Goal: Transaction & Acquisition: Book appointment/travel/reservation

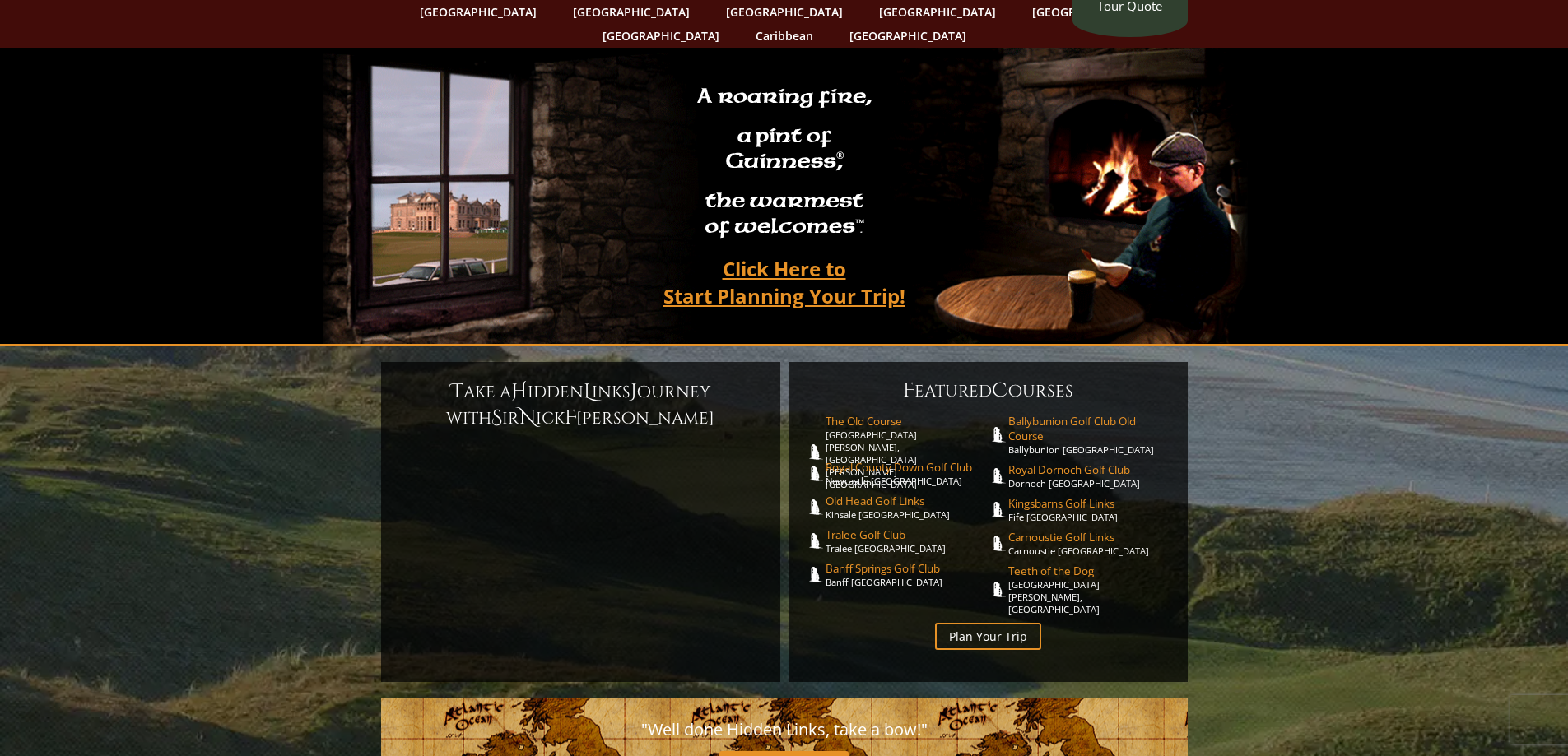
scroll to position [81, 0]
click at [1073, 529] on span "Carnoustie Golf Links" at bounding box center [1089, 537] width 163 height 15
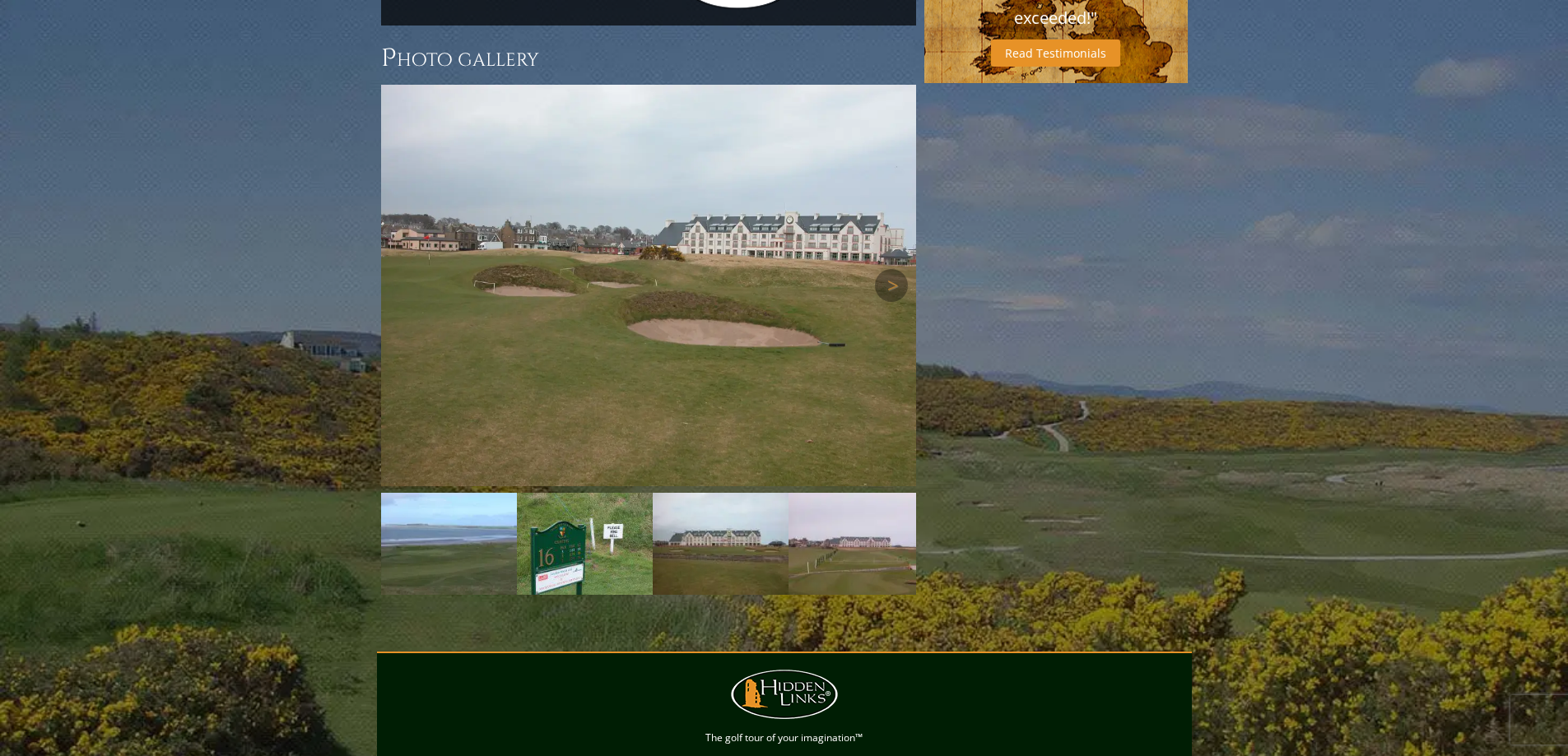
scroll to position [1563, 0]
click at [900, 268] on link "Next" at bounding box center [892, 285] width 33 height 33
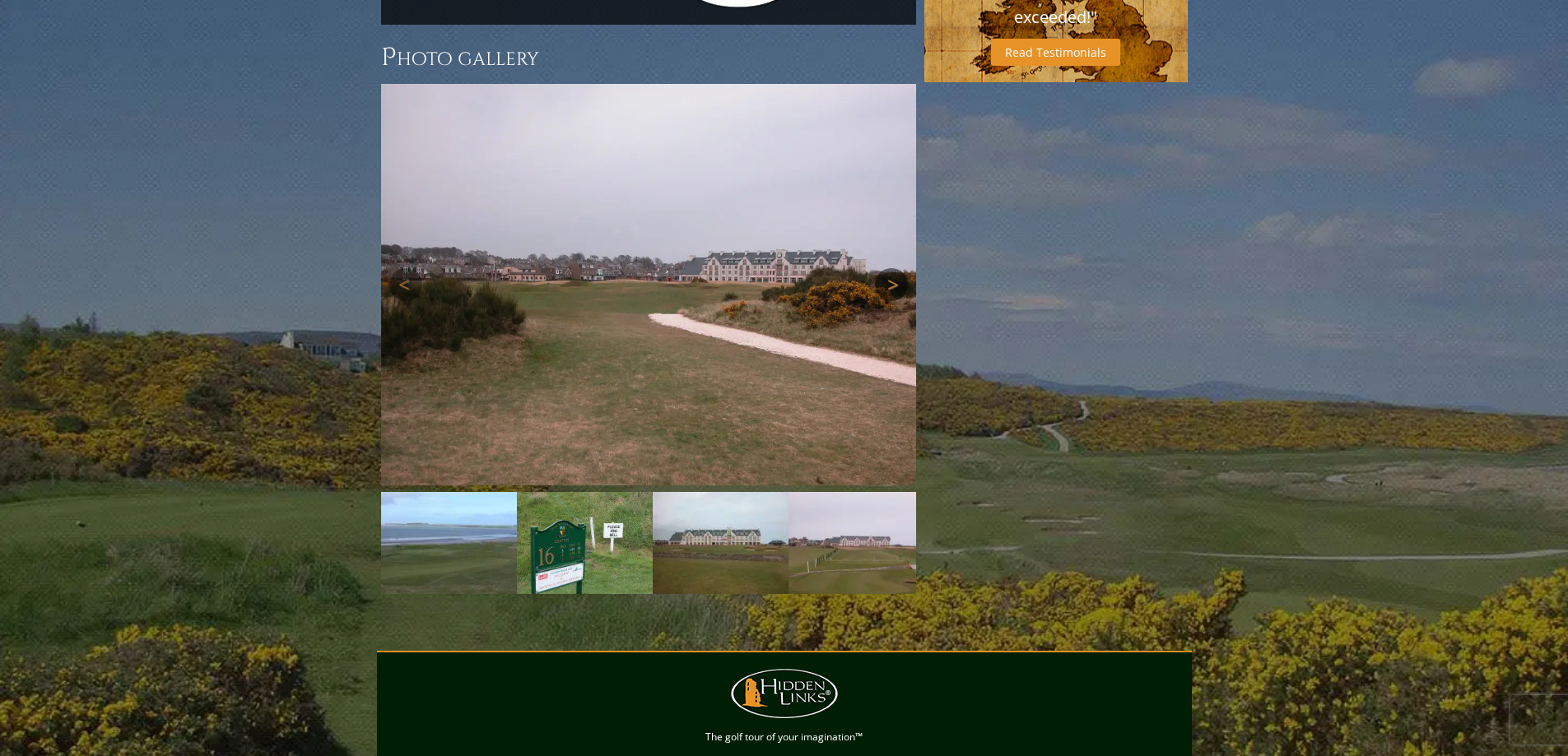
click at [897, 268] on link "Next" at bounding box center [892, 285] width 33 height 33
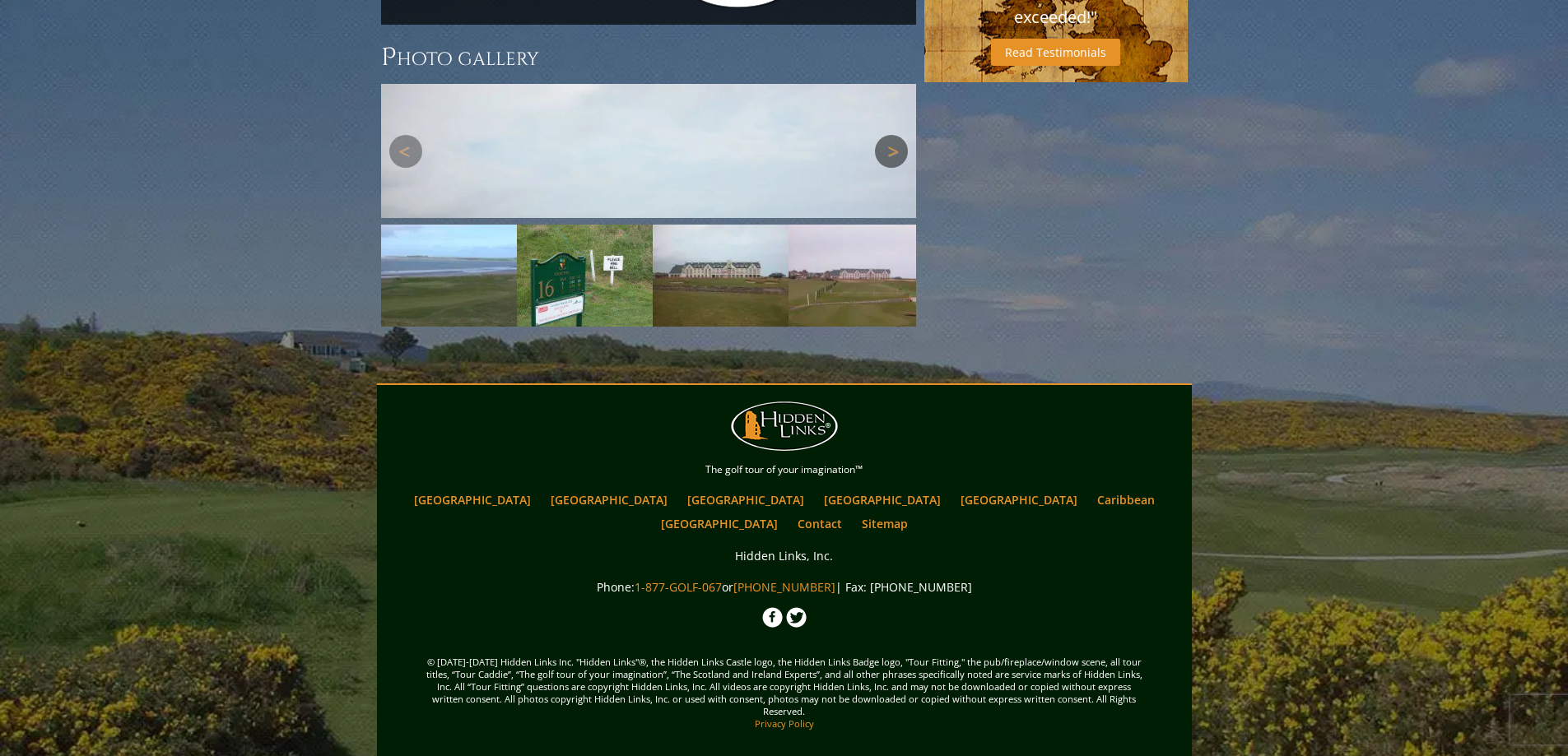
click at [897, 168] on link "Next" at bounding box center [892, 152] width 33 height 33
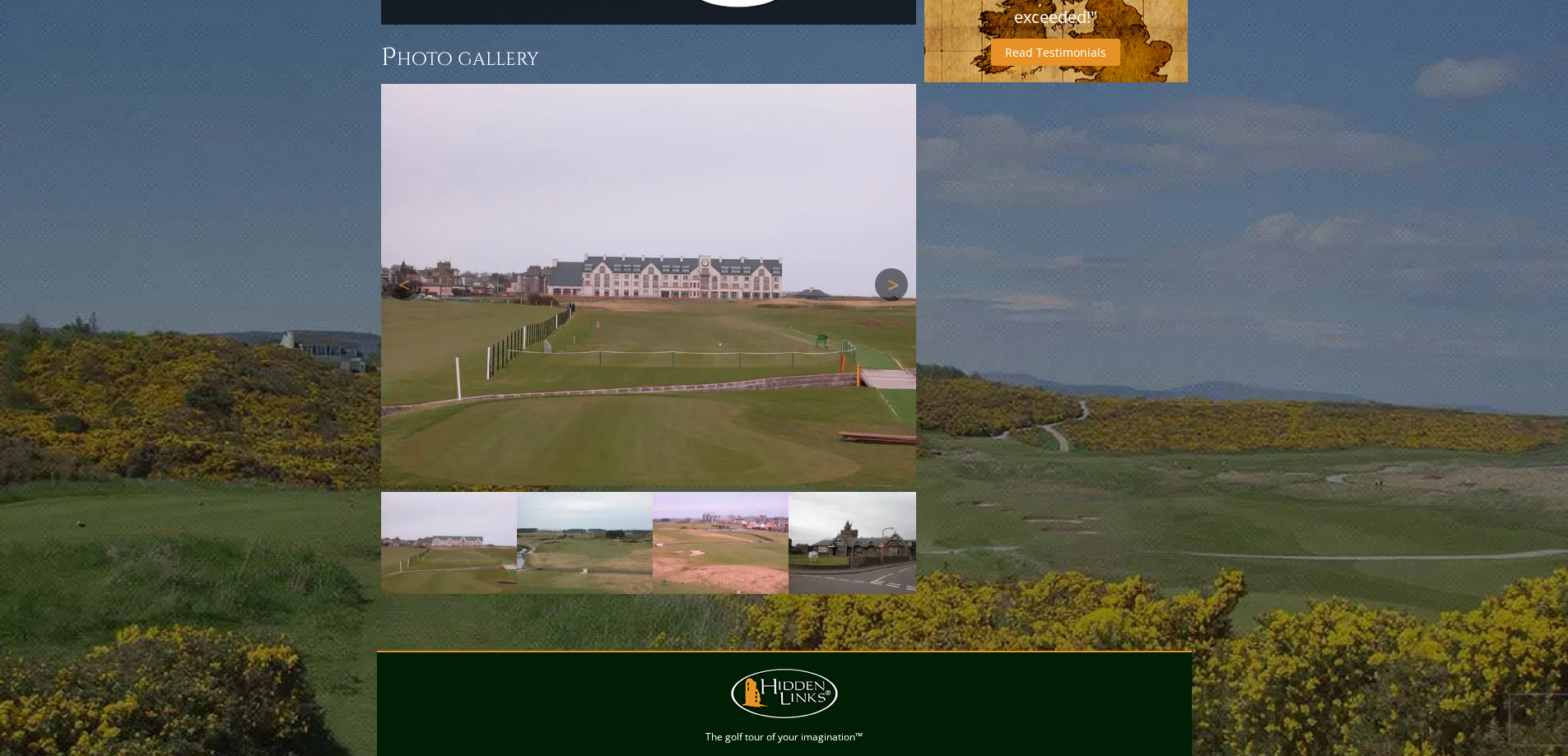
click at [897, 268] on link "Next" at bounding box center [892, 285] width 33 height 33
